Goal: Task Accomplishment & Management: Manage account settings

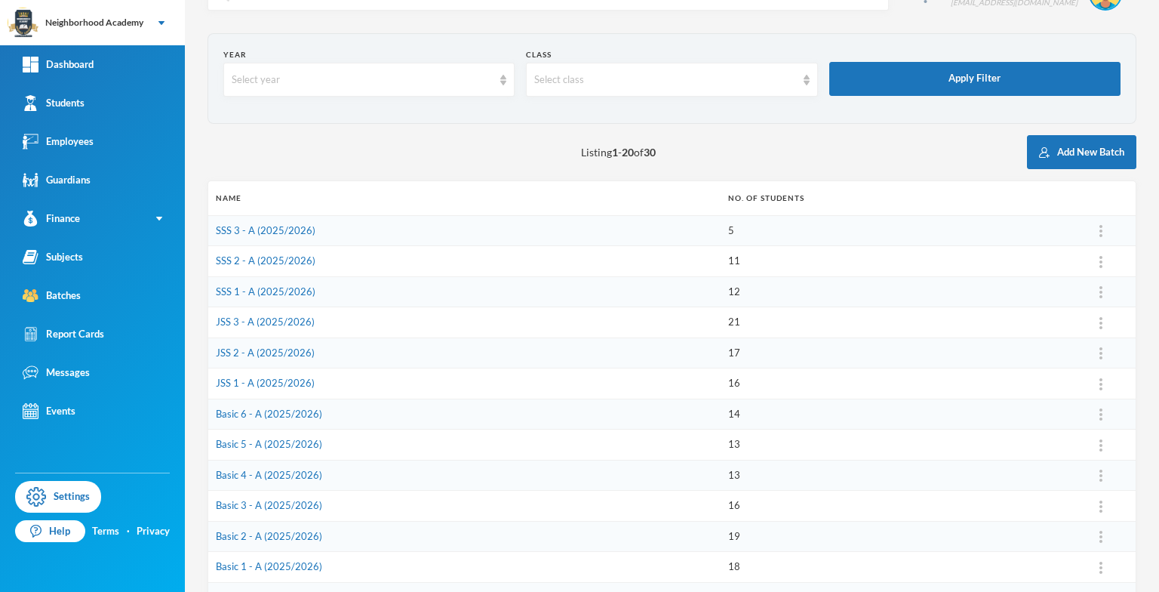
scroll to position [75, 0]
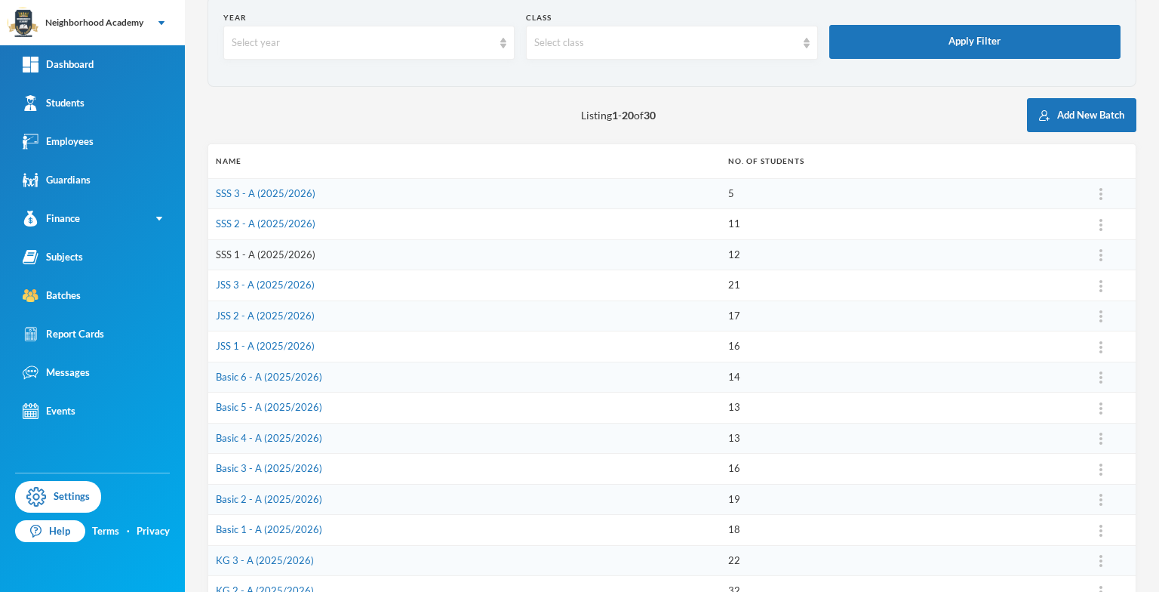
click at [297, 257] on link "SSS 1 - A (2025/2026)" at bounding box center [266, 254] width 100 height 12
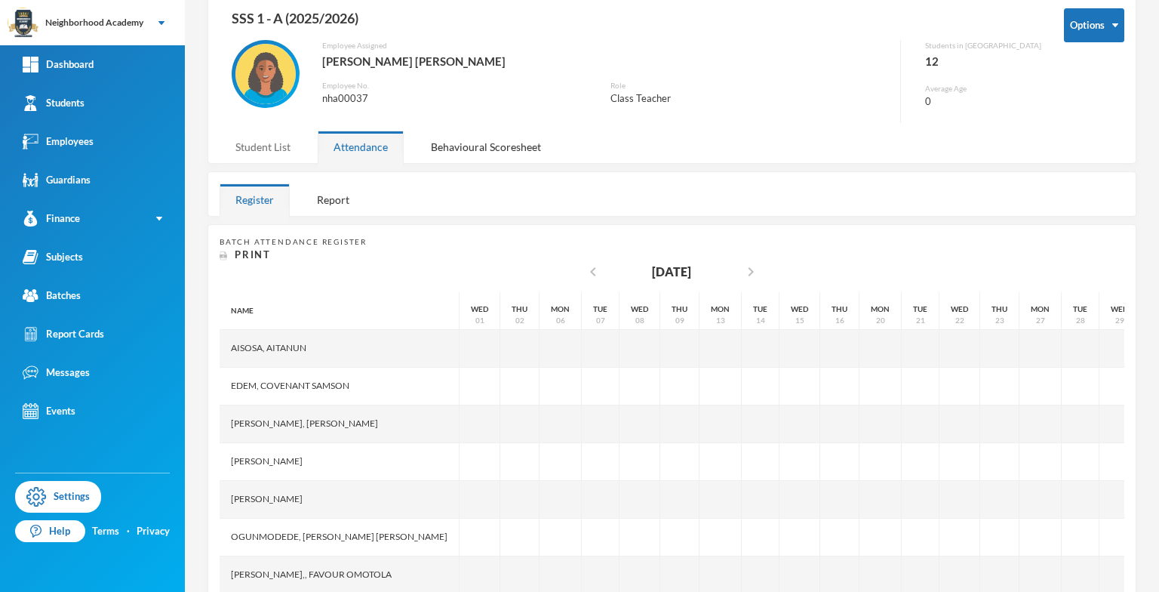
click at [258, 151] on div "Student List" at bounding box center [263, 147] width 87 height 32
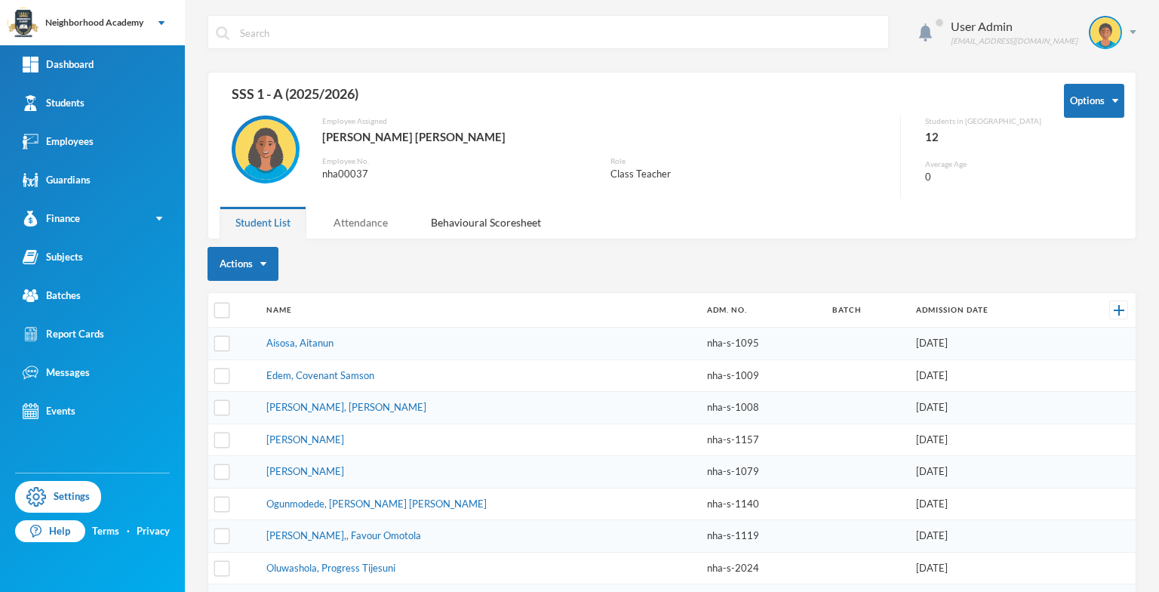
click at [358, 221] on div "Attendance" at bounding box center [361, 222] width 86 height 32
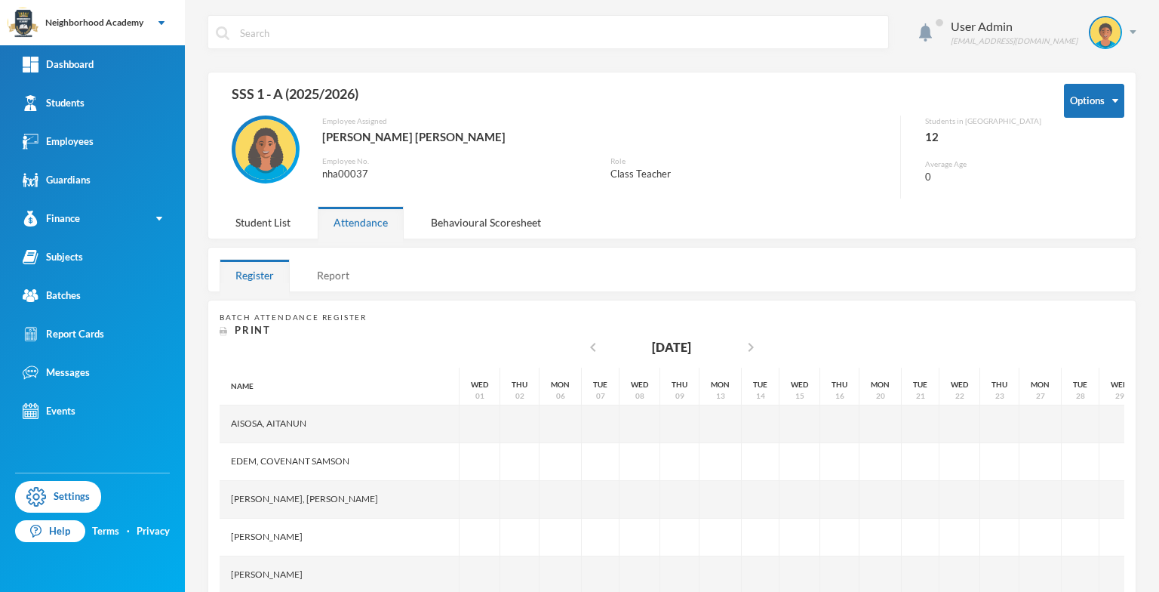
click at [329, 269] on div "Report" at bounding box center [333, 275] width 64 height 32
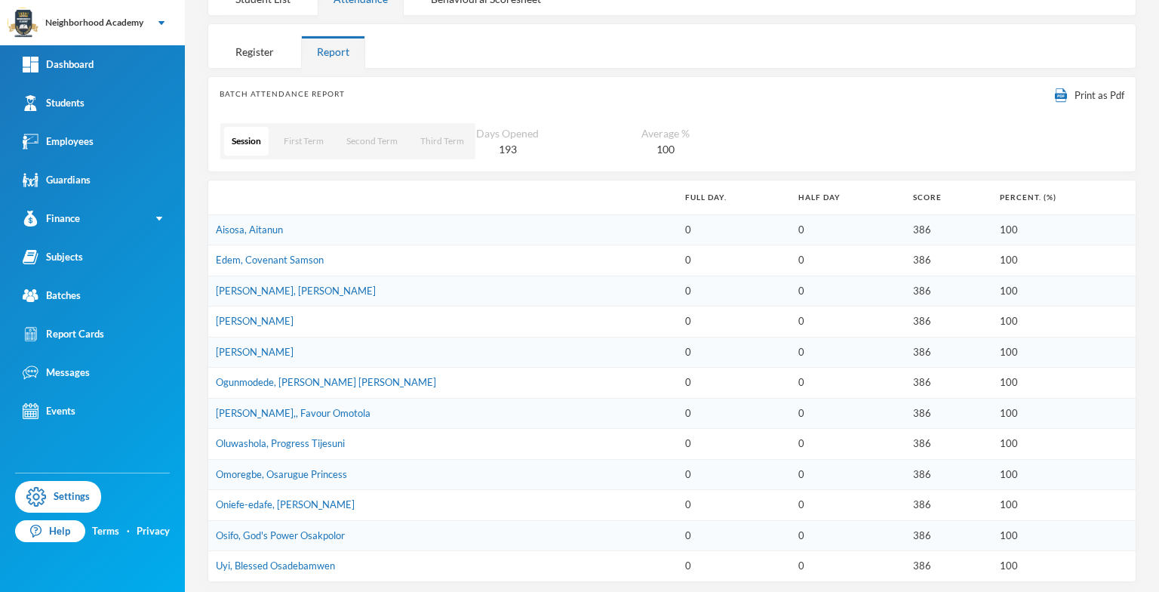
scroll to position [224, 0]
click at [316, 139] on button "First Term" at bounding box center [303, 140] width 55 height 29
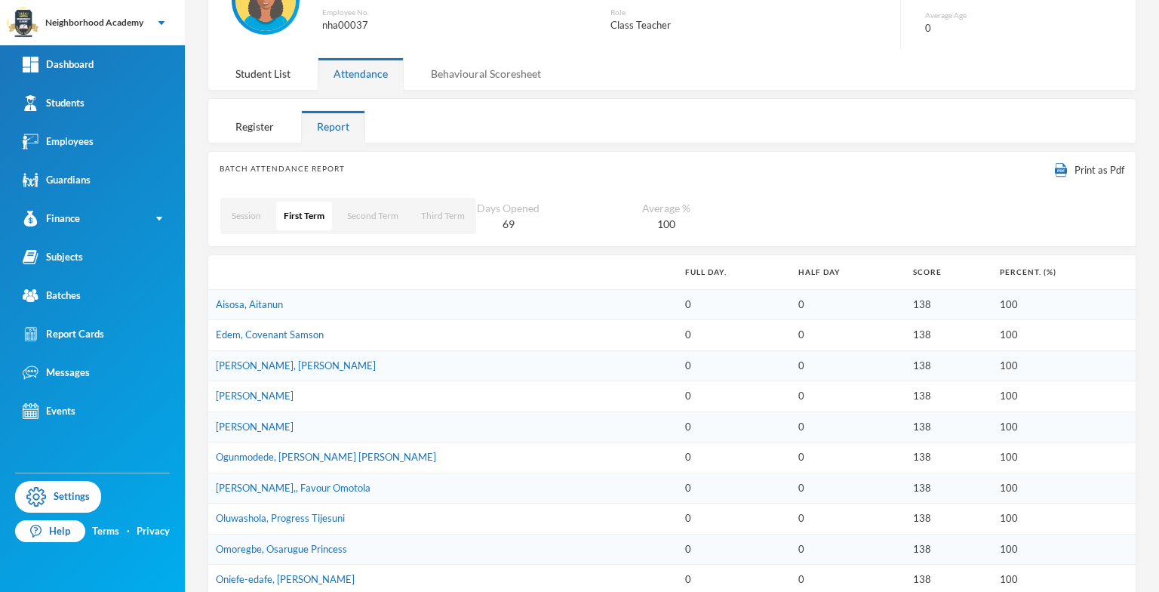
click at [474, 72] on div "Behavioural Scoresheet" at bounding box center [486, 73] width 142 height 32
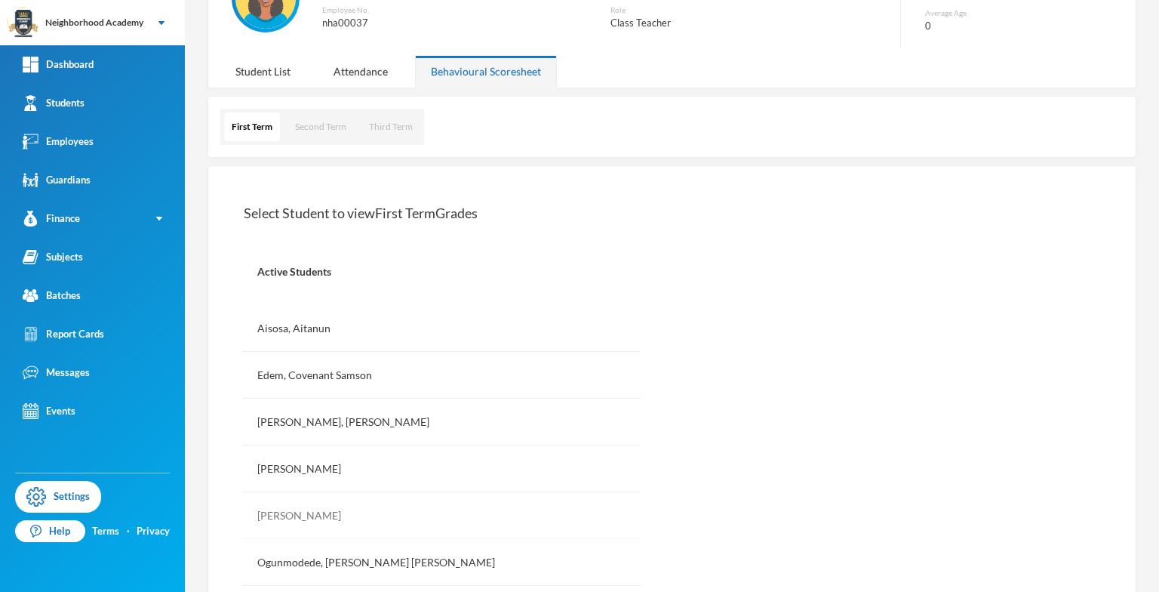
scroll to position [0, 0]
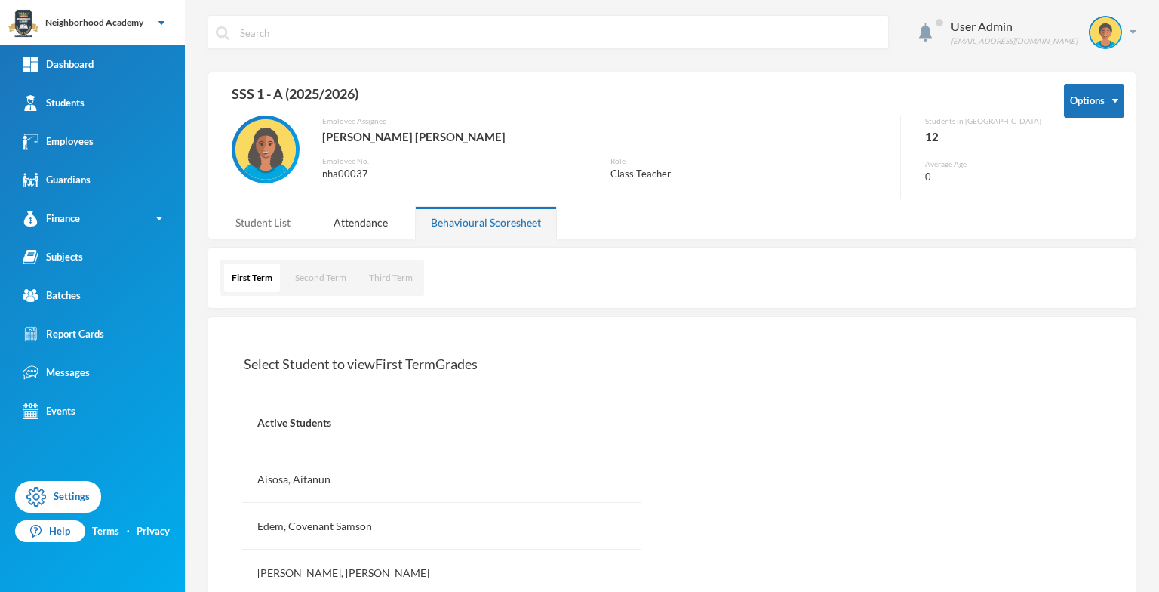
click at [270, 220] on div "Student List" at bounding box center [263, 222] width 87 height 32
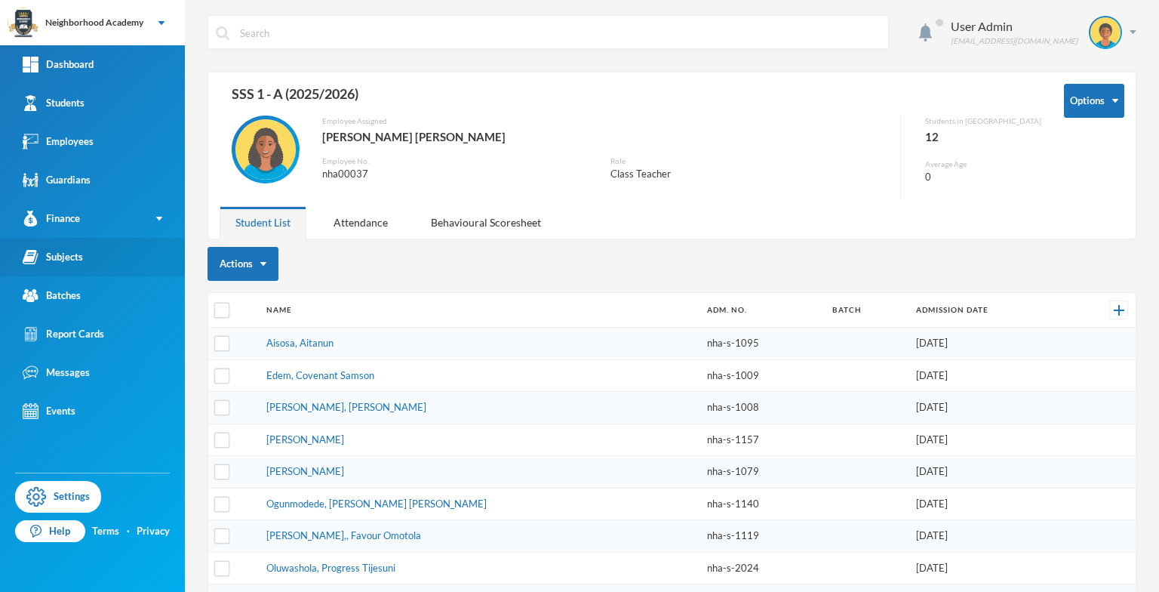
click at [105, 260] on link "Subjects" at bounding box center [92, 257] width 185 height 38
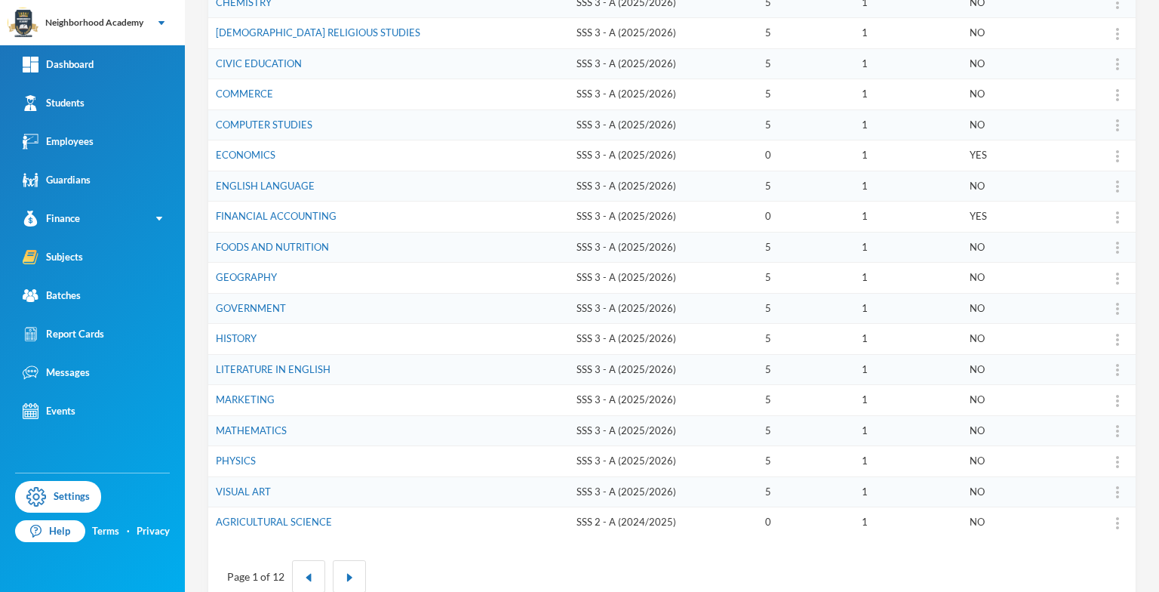
scroll to position [362, 0]
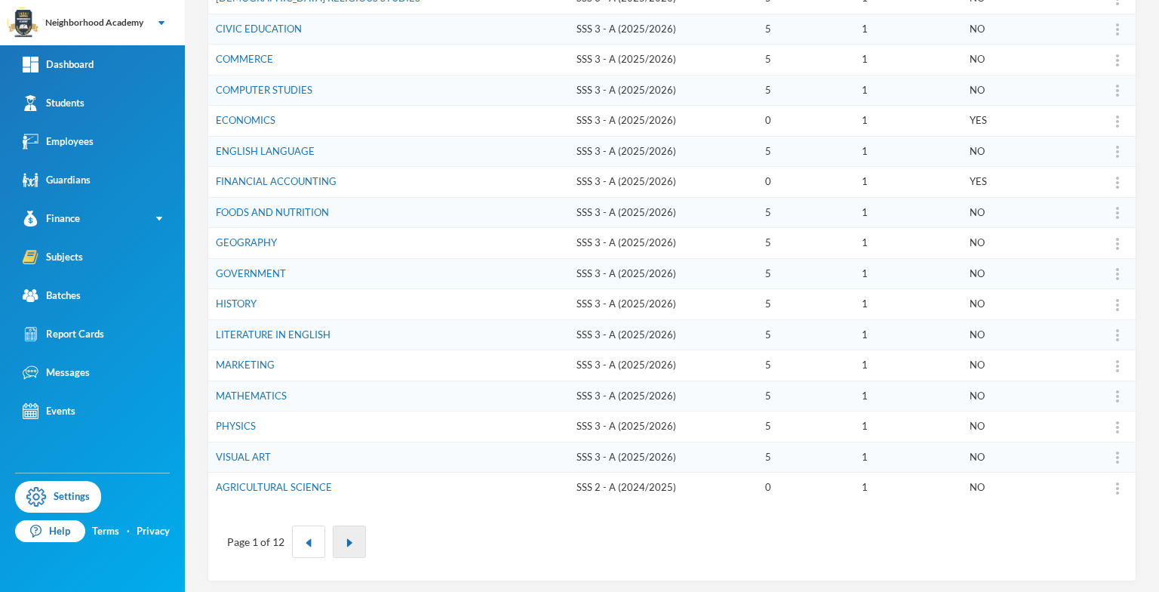
click at [349, 538] on img "button" at bounding box center [349, 542] width 9 height 9
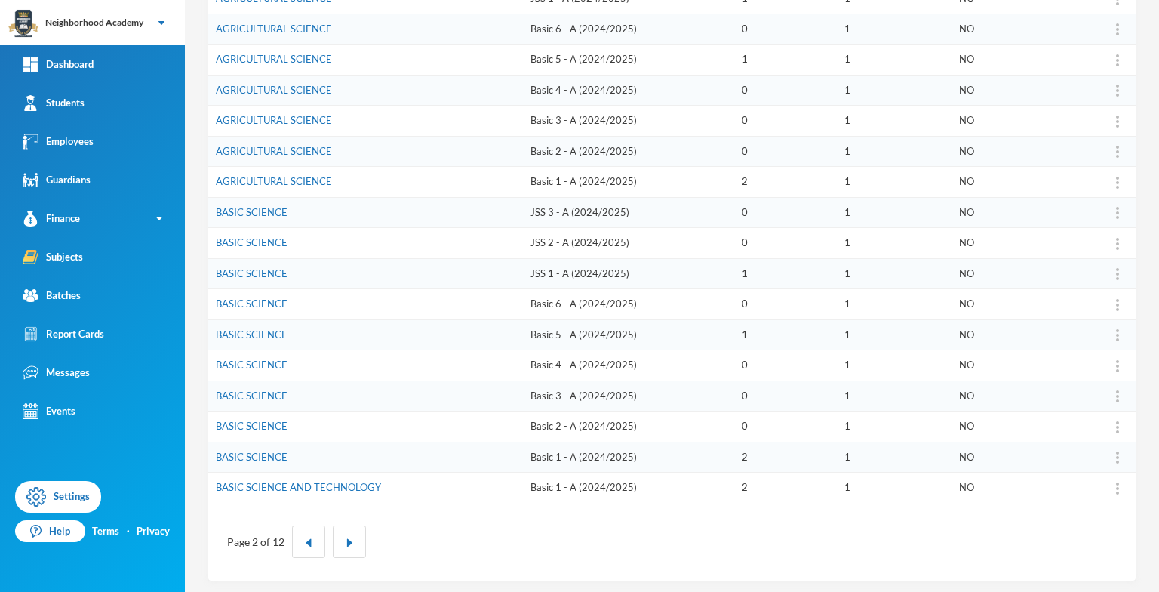
scroll to position [0, 0]
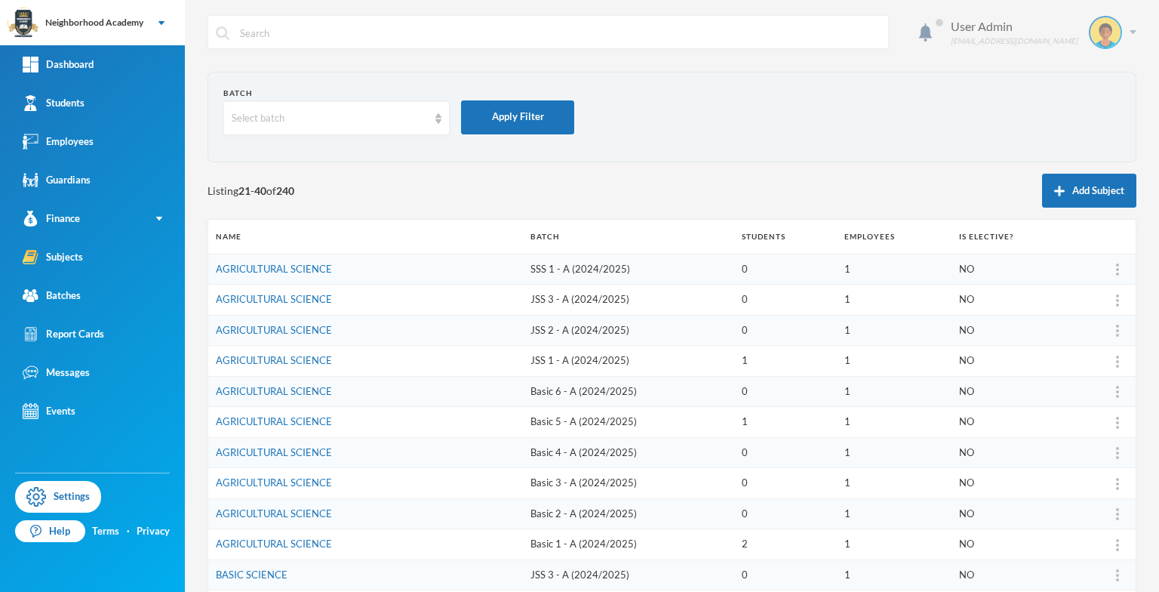
click at [1124, 29] on div "User Admin [EMAIL_ADDRESS][DOMAIN_NAME]" at bounding box center [1038, 32] width 197 height 33
click at [1102, 108] on button "Logout" at bounding box center [1084, 110] width 68 height 23
